Goal: Information Seeking & Learning: Find specific fact

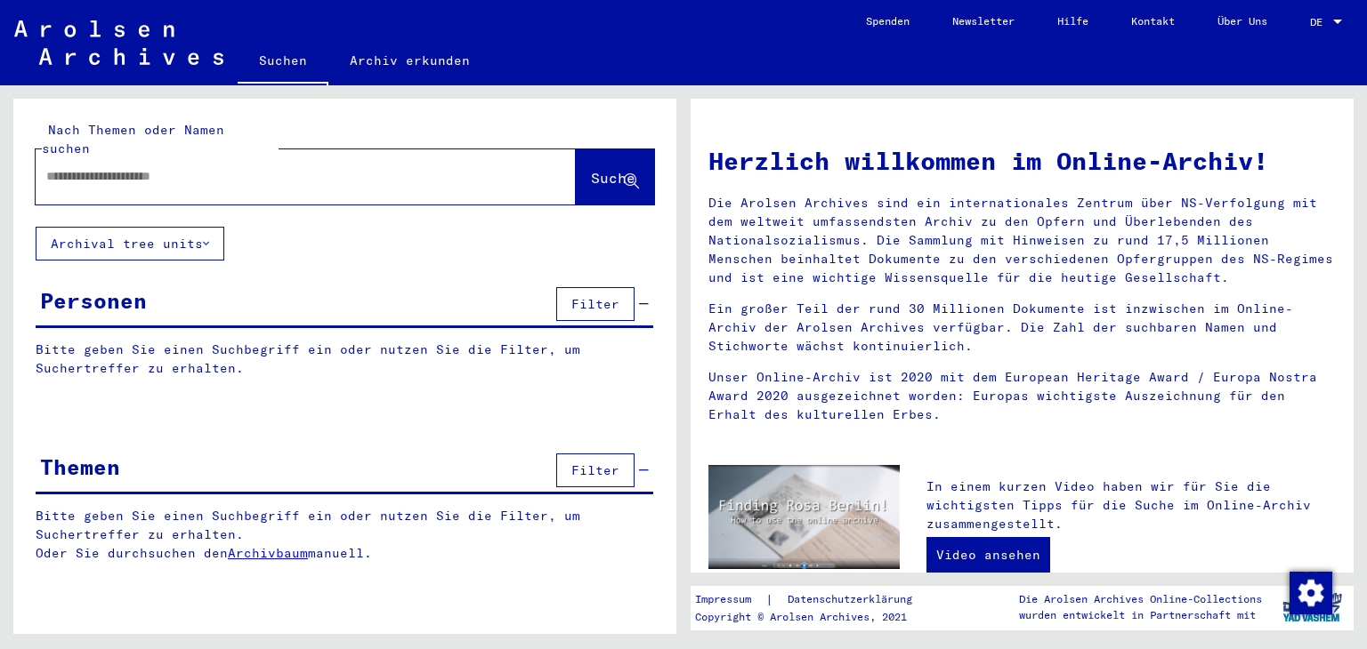
click at [359, 167] on input "text" at bounding box center [284, 176] width 476 height 19
type input "**********"
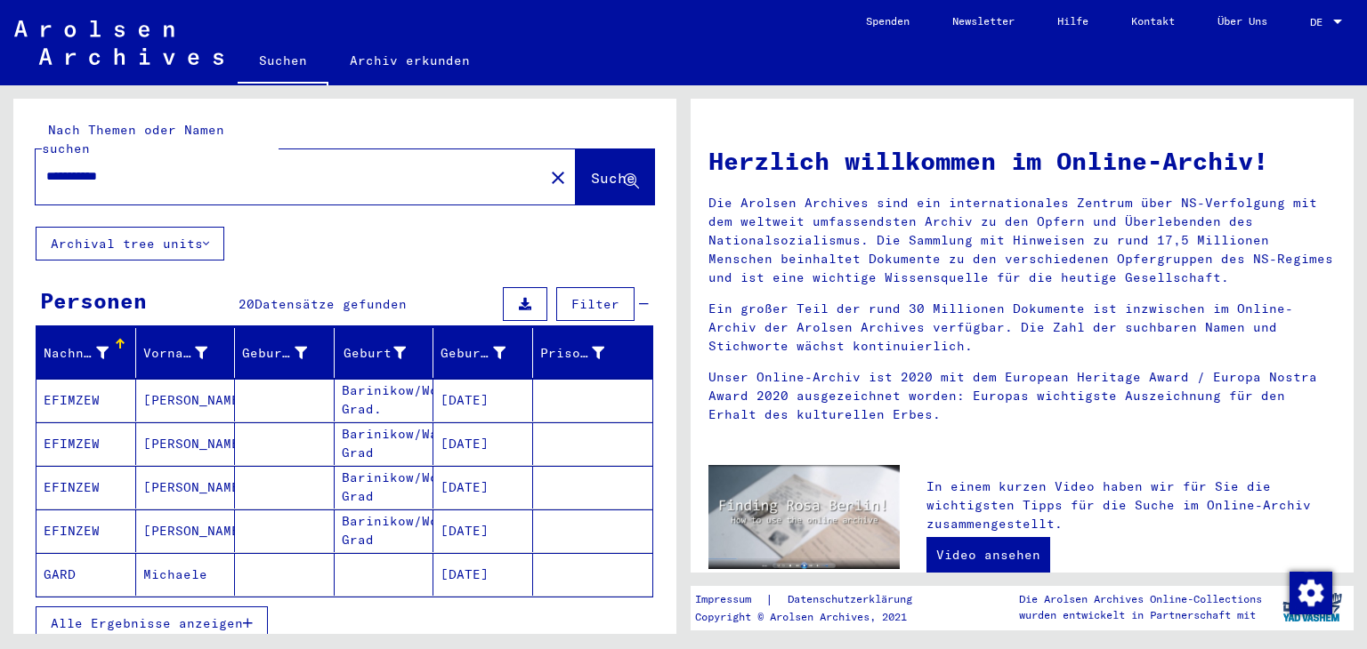
click at [472, 555] on mat-cell "[DATE]" at bounding box center [483, 574] width 100 height 43
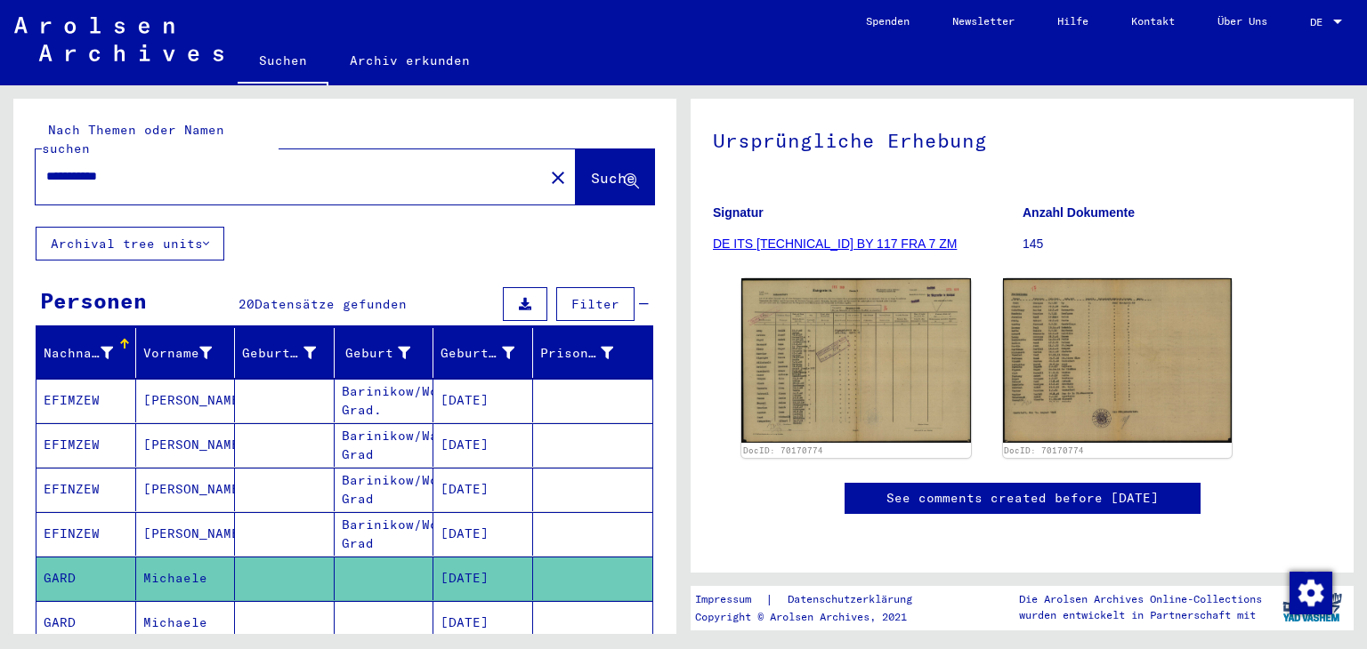
scroll to position [279, 0]
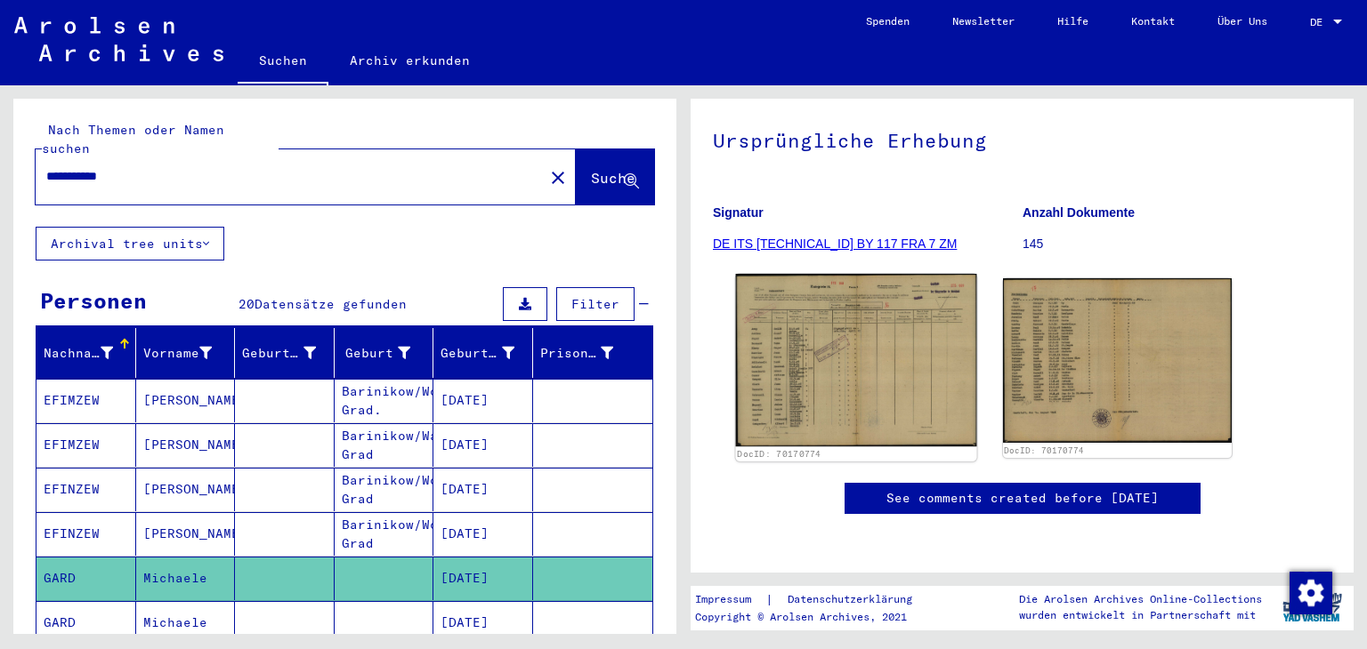
click at [913, 274] on img at bounding box center [856, 360] width 240 height 173
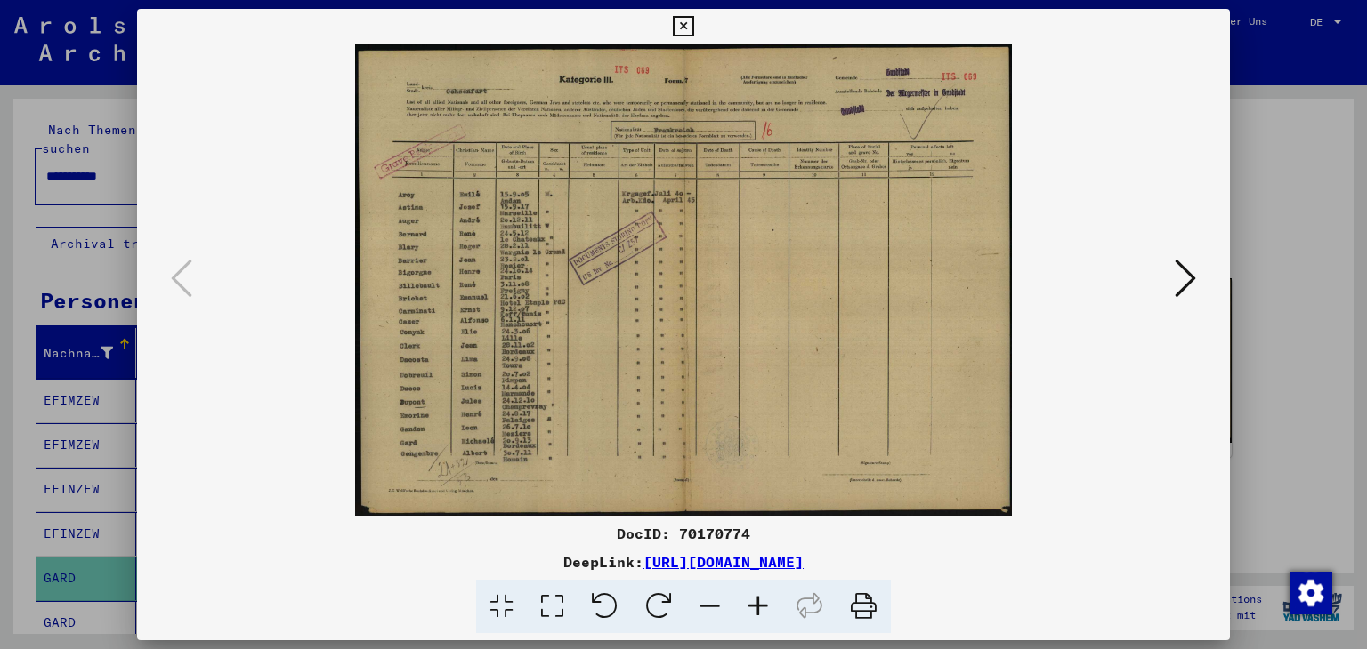
click at [1193, 268] on icon at bounding box center [1184, 278] width 21 height 43
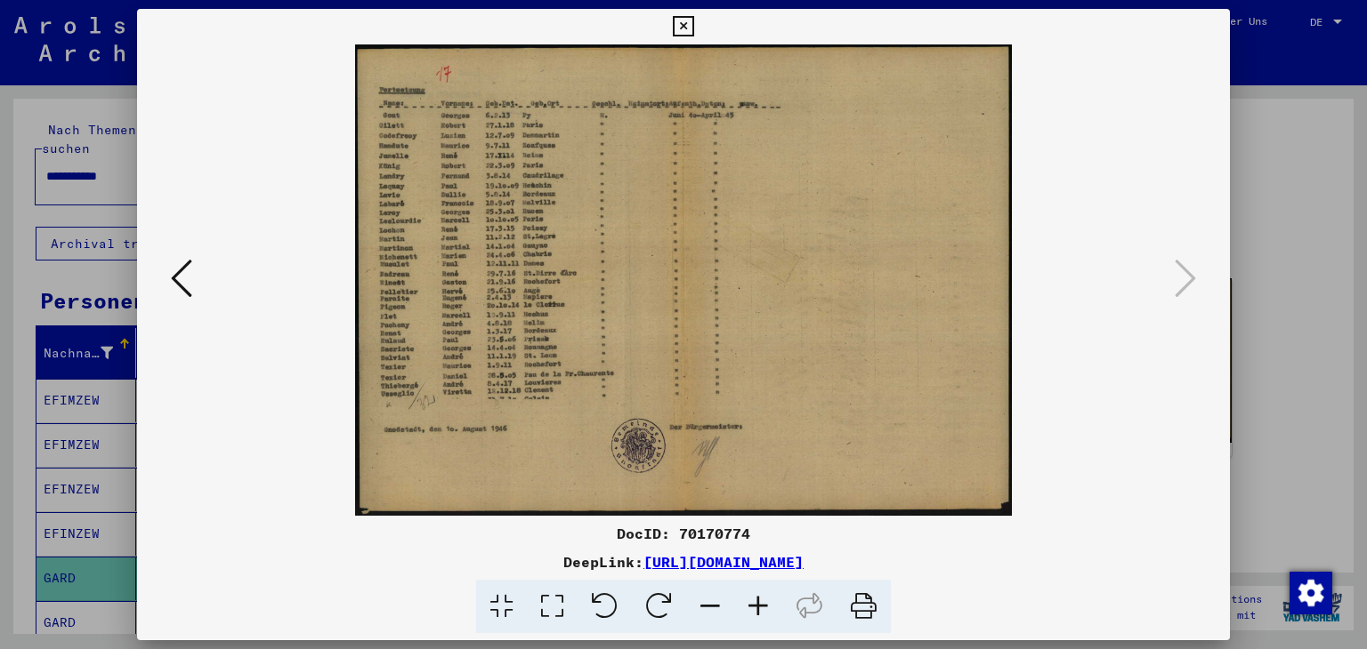
click at [1276, 107] on div at bounding box center [683, 324] width 1367 height 649
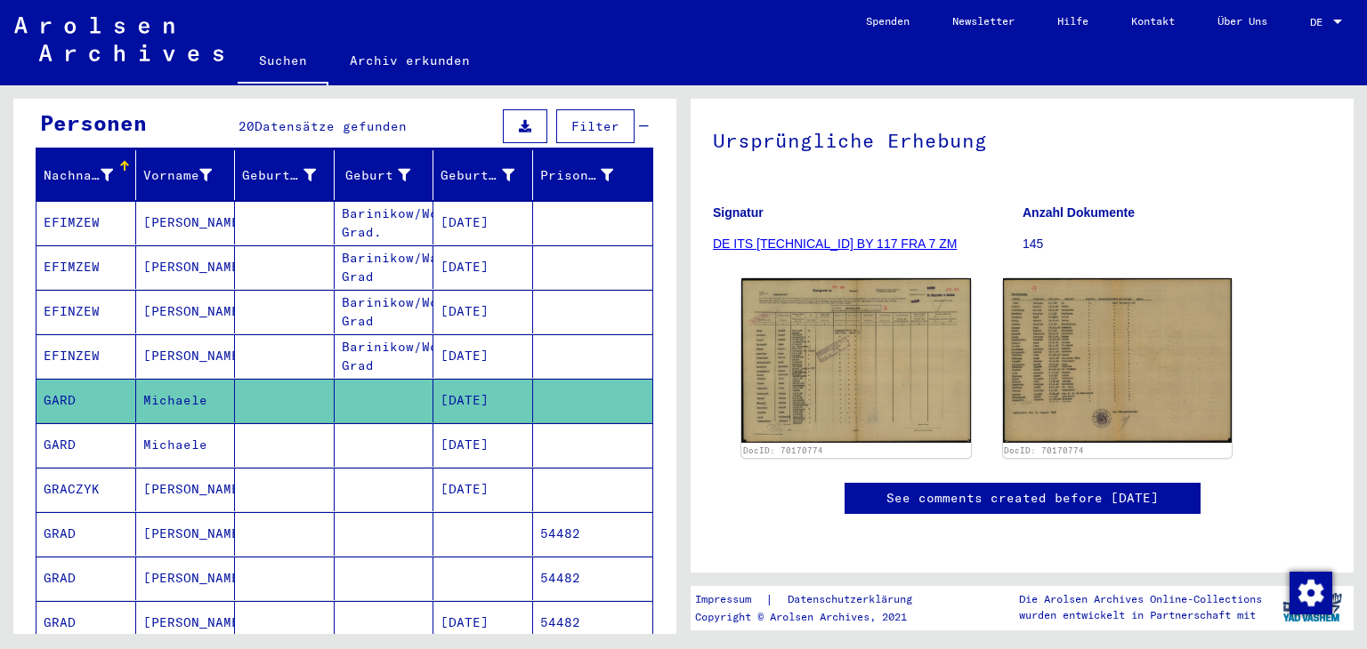
scroll to position [181, 0]
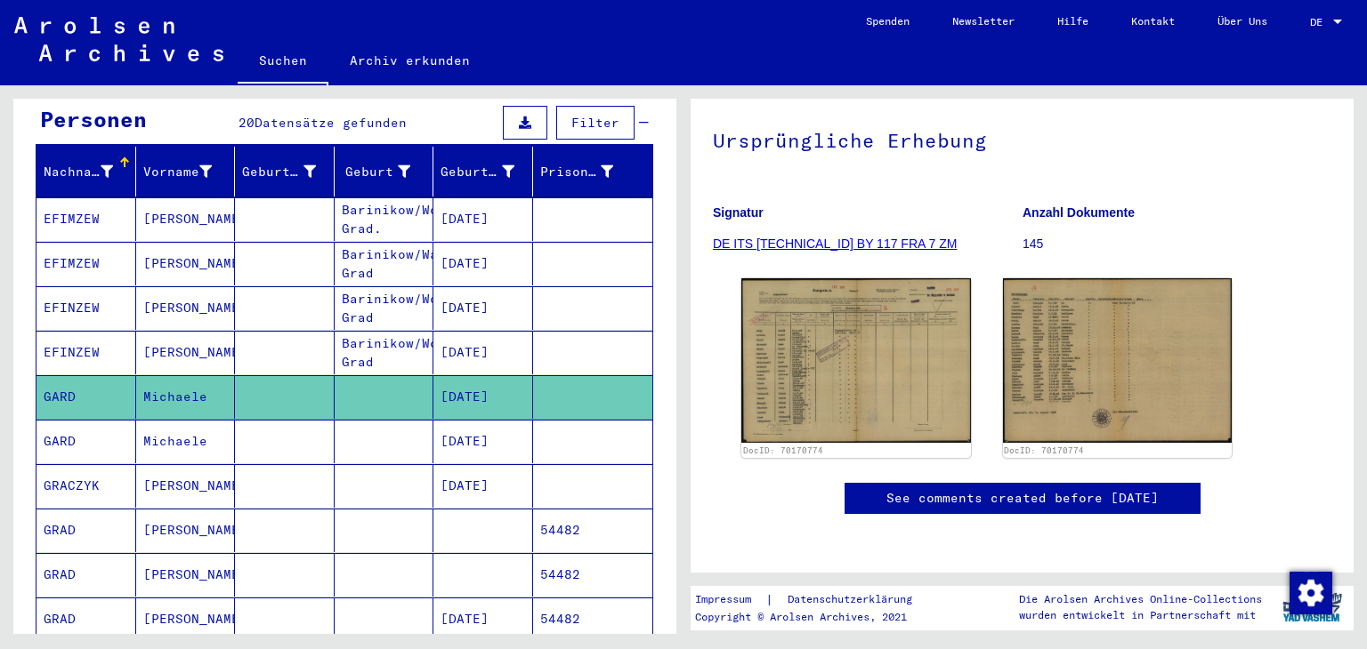
click at [455, 420] on mat-cell "[DATE]" at bounding box center [483, 442] width 100 height 44
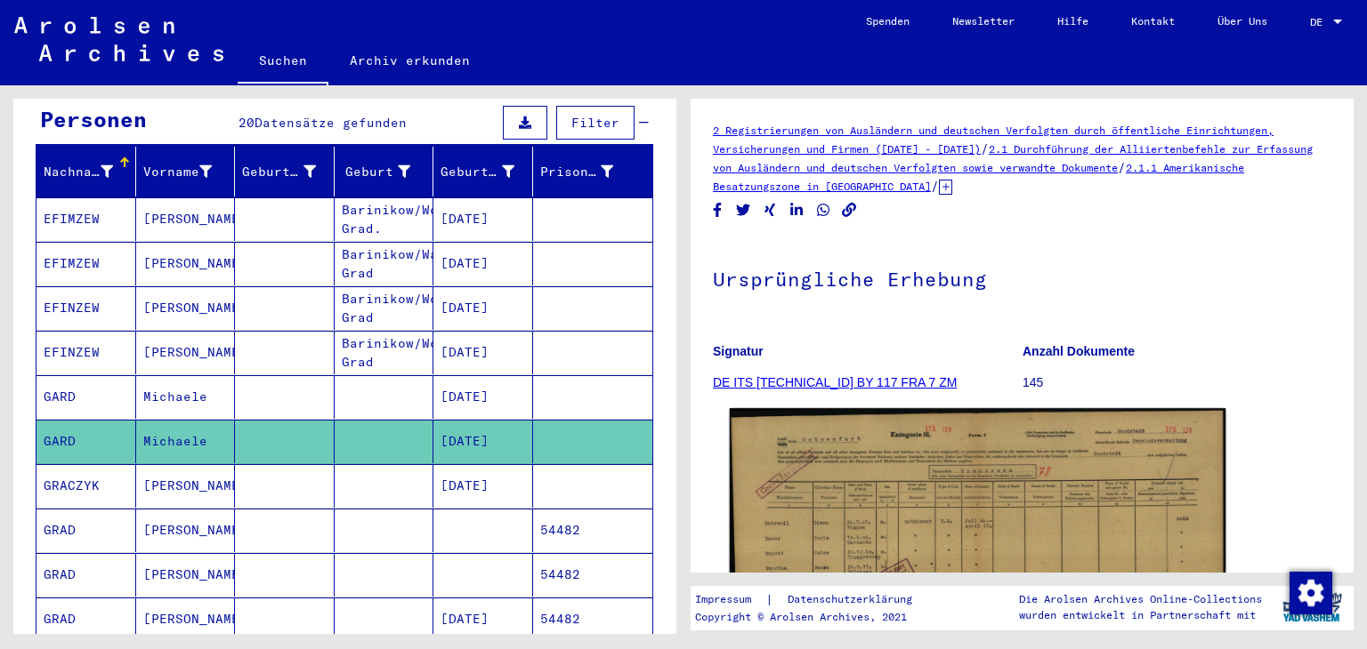
click at [1050, 513] on img at bounding box center [978, 584] width 496 height 352
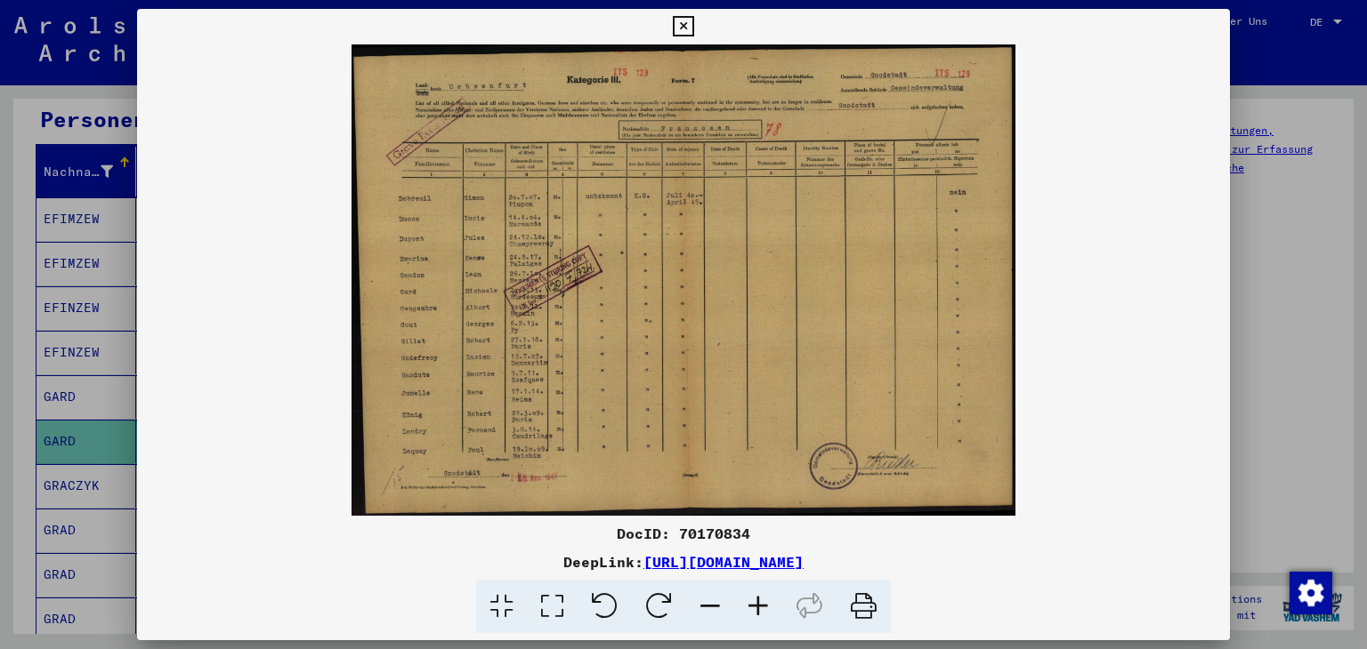
click at [692, 26] on icon at bounding box center [683, 26] width 20 height 21
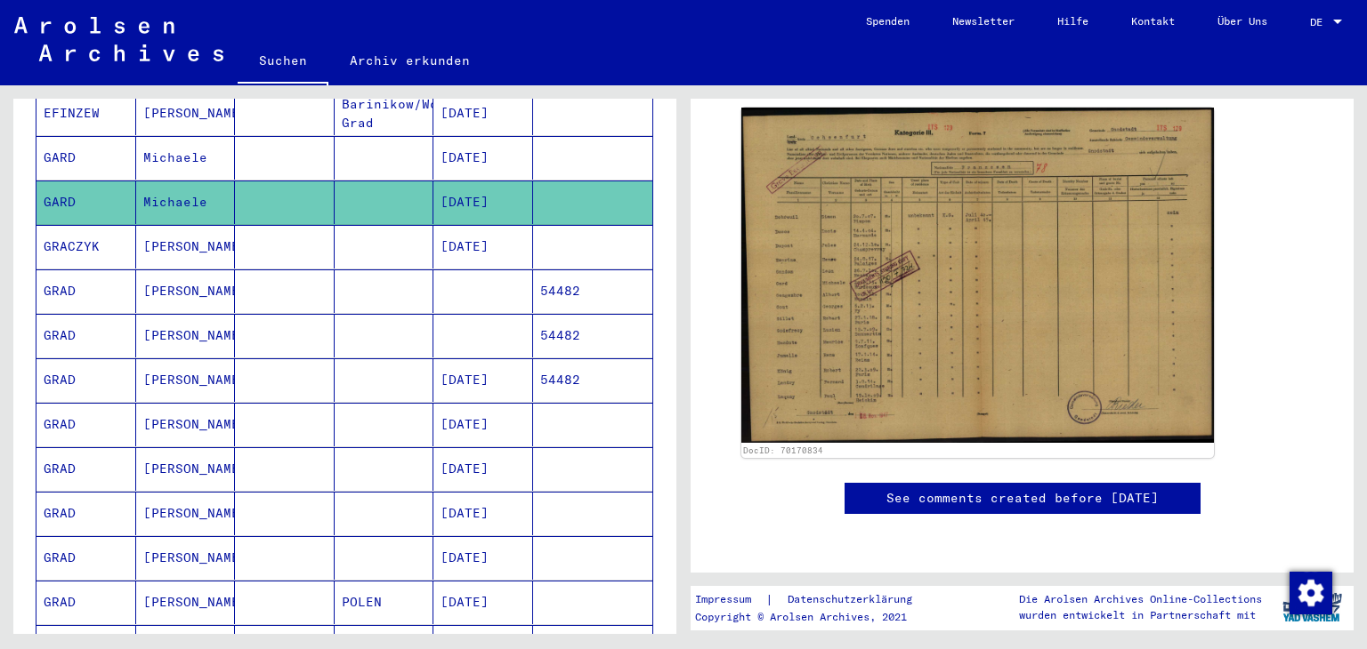
scroll to position [425, 0]
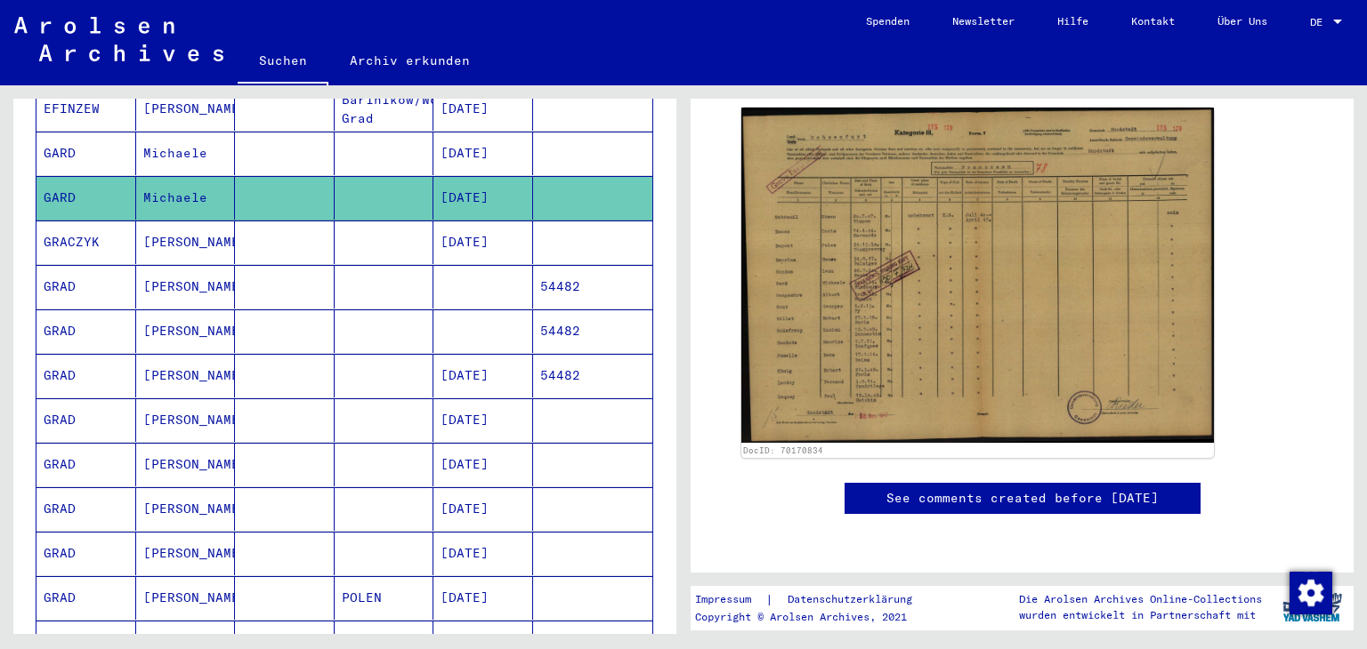
click at [682, 403] on div "**********" at bounding box center [341, 359] width 683 height 549
drag, startPoint x: 682, startPoint y: 403, endPoint x: 684, endPoint y: 438, distance: 34.7
click at [684, 85] on div "**********" at bounding box center [683, 85] width 1367 height 0
click at [660, 399] on div "Nachname Vorname Geburtsname Geburt‏ Geburtsdatum Prisoner # EFIMZEW [PERSON_NA…" at bounding box center [344, 431] width 663 height 1057
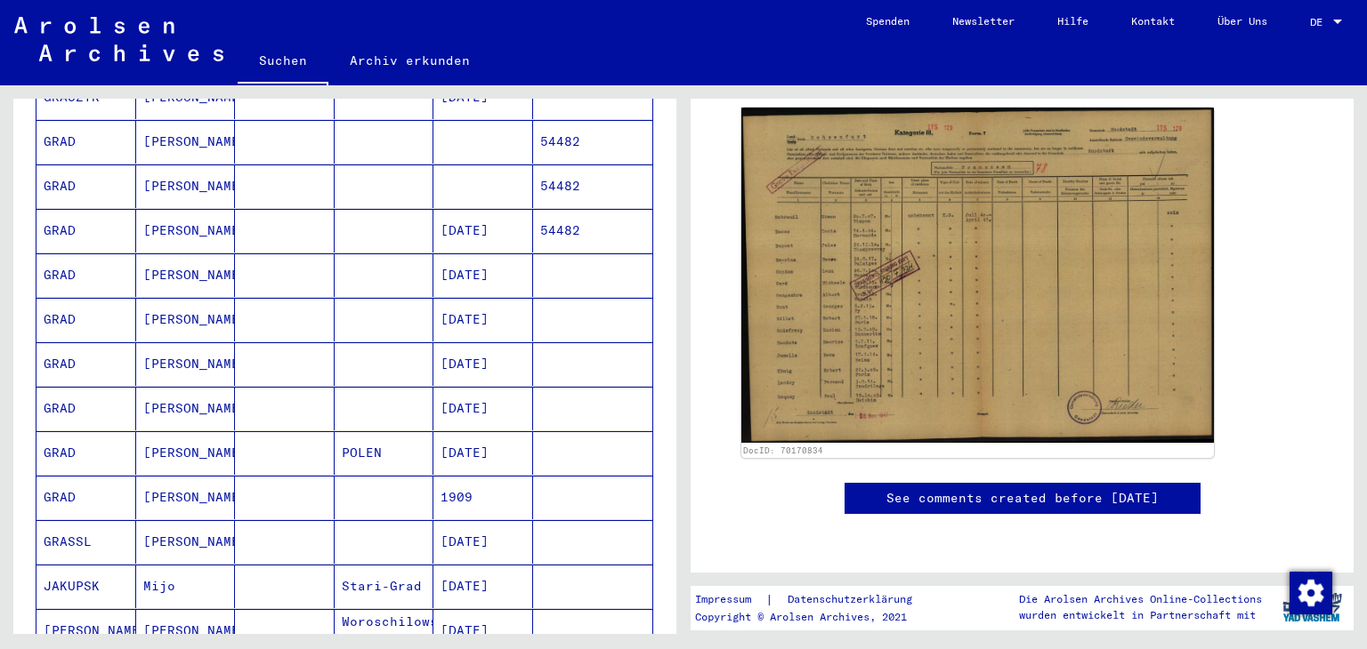
scroll to position [555, 0]
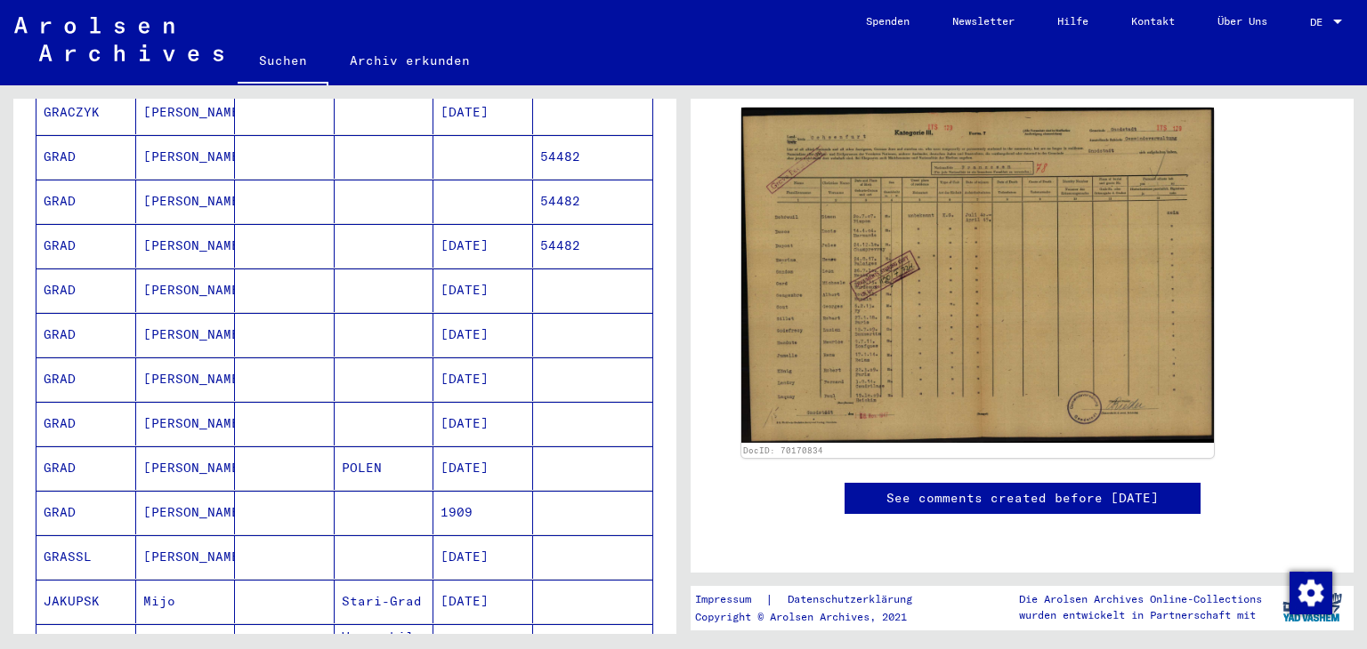
click at [448, 224] on mat-cell "[DATE]" at bounding box center [483, 246] width 100 height 44
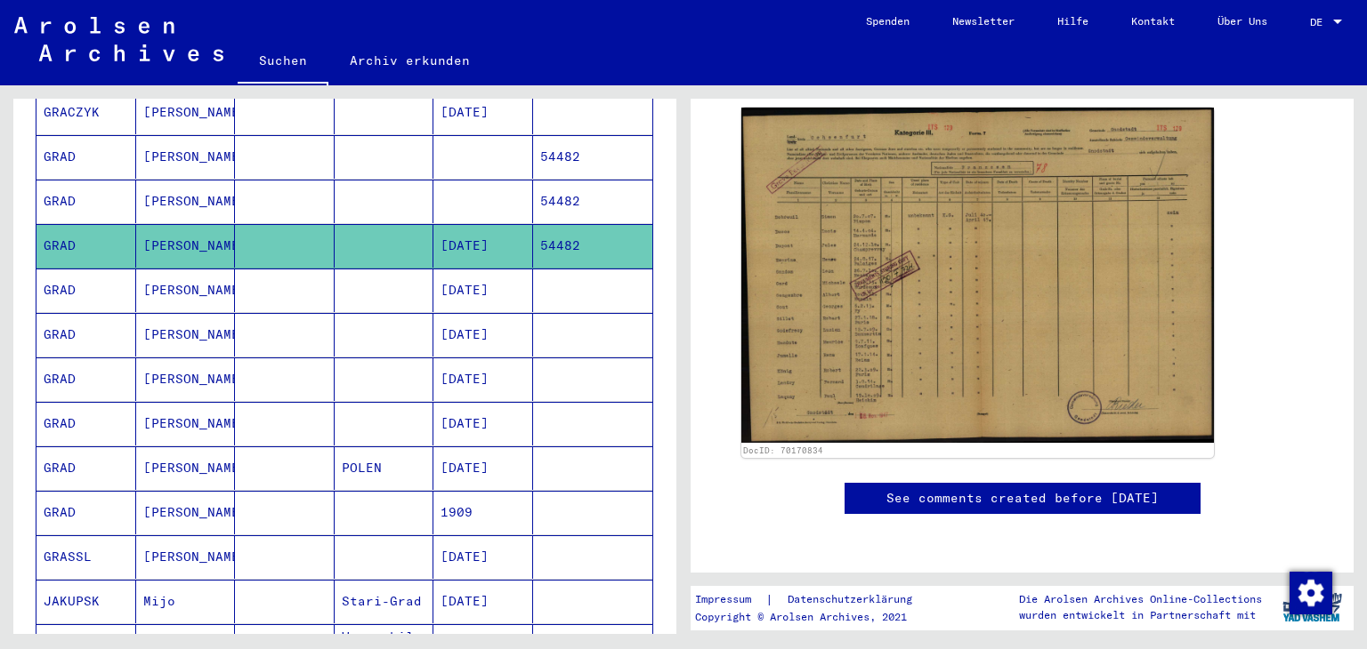
scroll to position [213, 0]
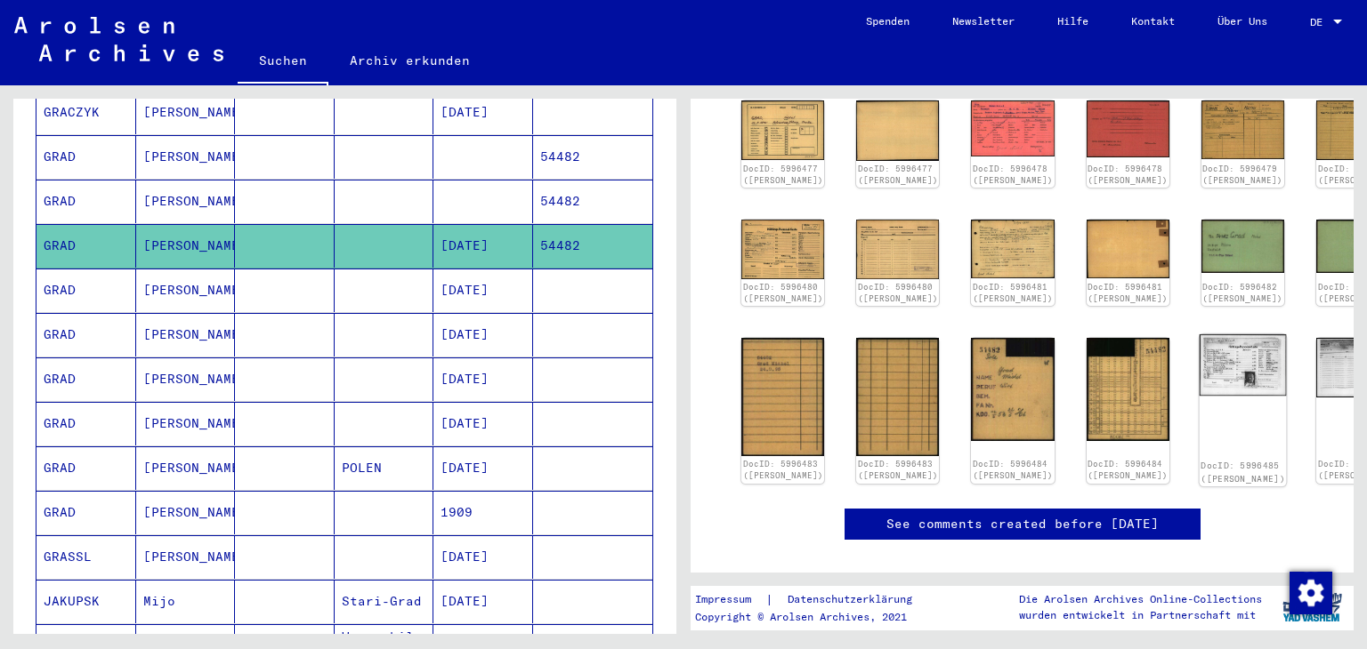
drag, startPoint x: 1126, startPoint y: 383, endPoint x: 1143, endPoint y: 377, distance: 17.7
click at [1143, 377] on div "DocID: 5996477 ([PERSON_NAME]) DocID: 5996477 ([PERSON_NAME]) DocID: 5996478 ([…" at bounding box center [1022, 291] width 576 height 397
click at [1198, 377] on img at bounding box center [1241, 365] width 87 height 61
